Goal: Transaction & Acquisition: Purchase product/service

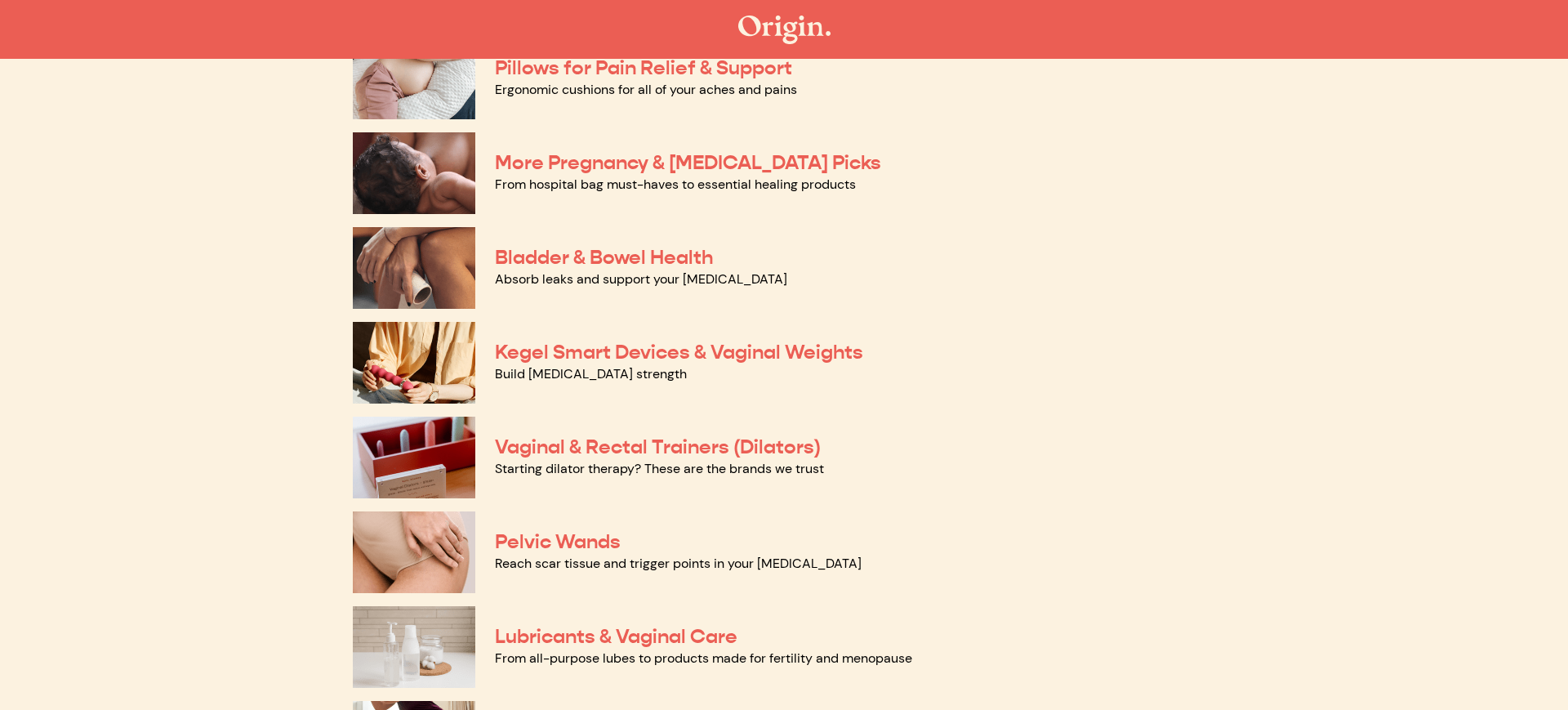
click at [133, 328] on main "The Origin Shop Welcome to our store, where we make it easy to find products re…" at bounding box center [784, 293] width 1568 height 1235
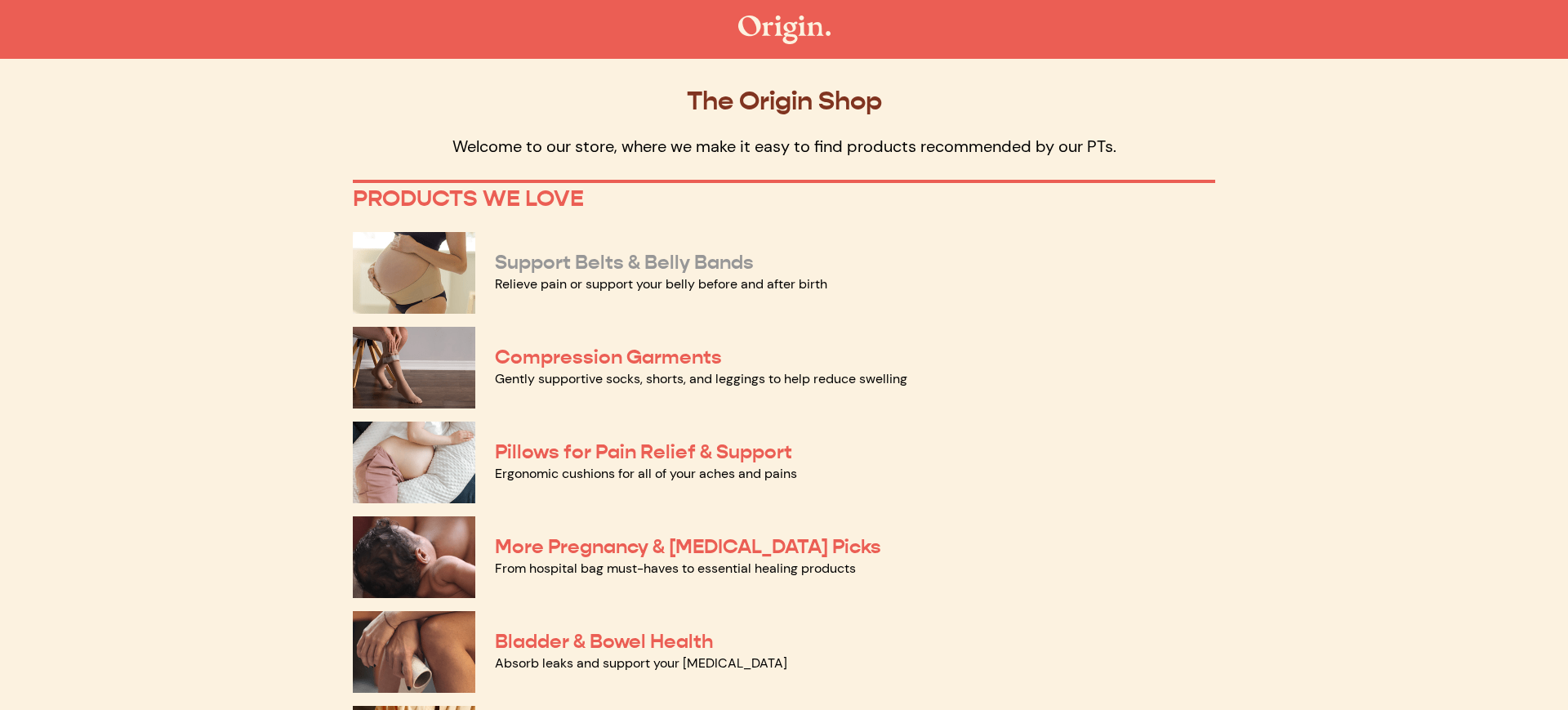
click at [709, 268] on link "Support Belts & Belly Bands" at bounding box center [624, 261] width 258 height 24
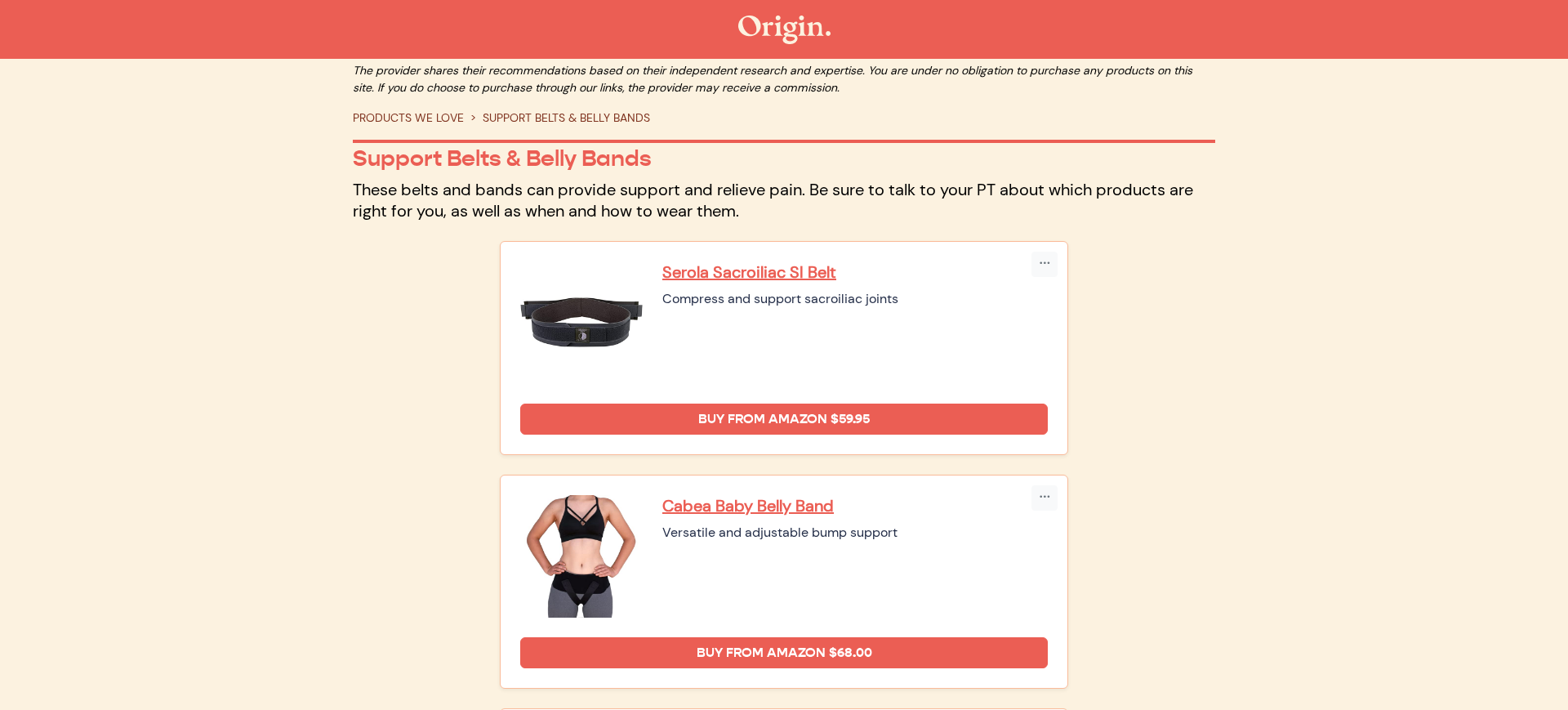
scroll to position [19, 0]
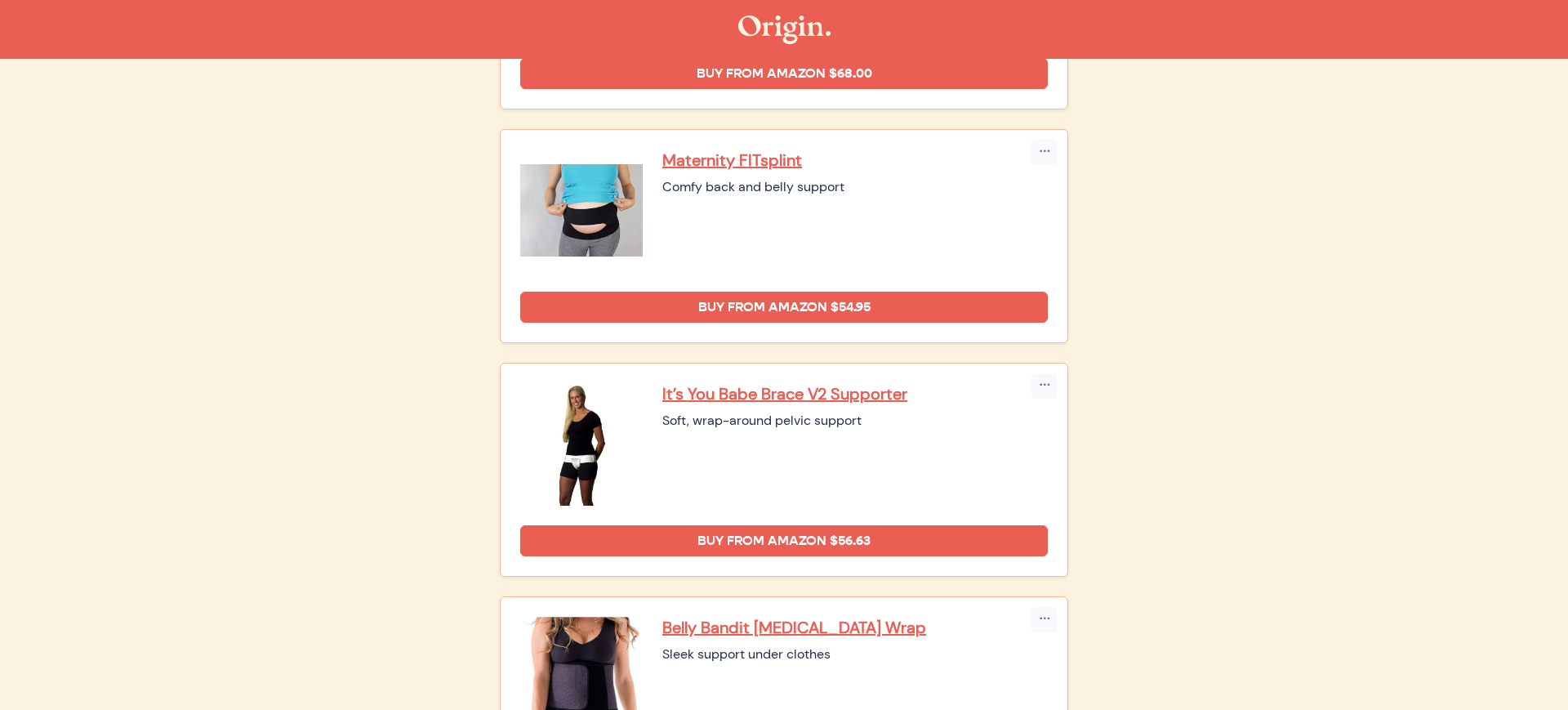
click at [135, 252] on main "The provider shares their recommendations based on their independent research a…" at bounding box center [784, 266] width 1568 height 1606
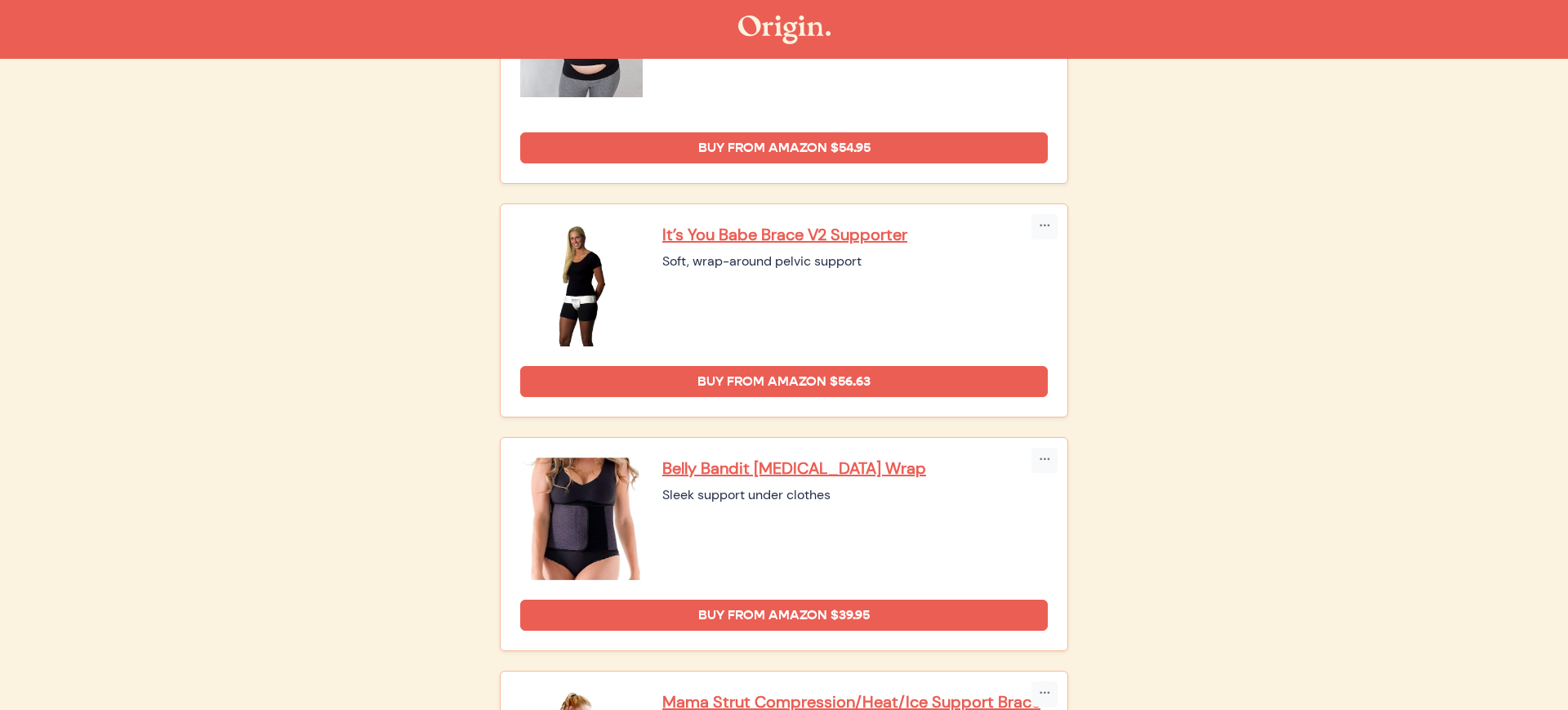
scroll to position [1121, 0]
